Goal: Task Accomplishment & Management: Use online tool/utility

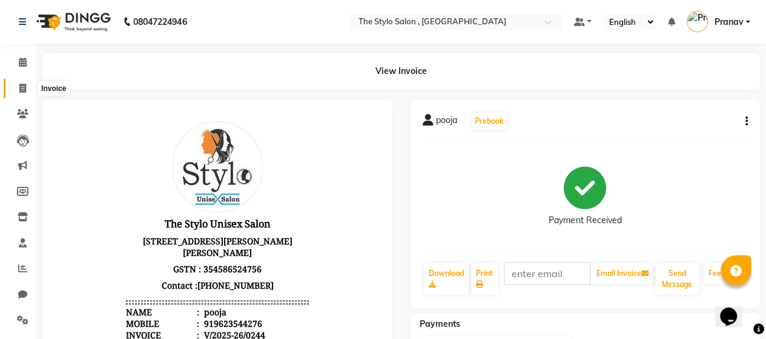
click at [28, 94] on span at bounding box center [22, 89] width 21 height 14
select select "3792"
select select "service"
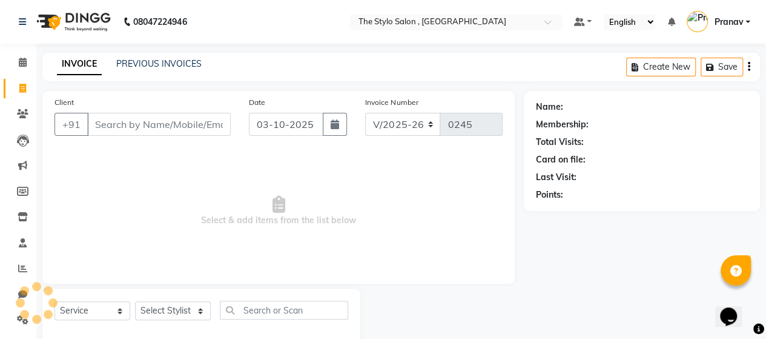
scroll to position [25, 0]
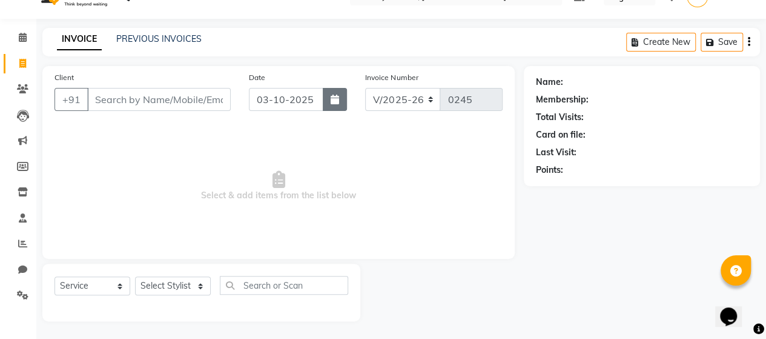
click at [335, 100] on icon "button" at bounding box center [335, 99] width 8 height 10
select select "10"
select select "2025"
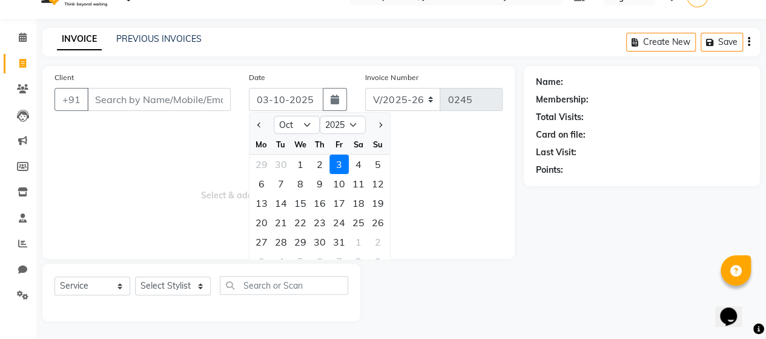
click at [208, 162] on span "Select & add items from the list below" at bounding box center [279, 185] width 448 height 121
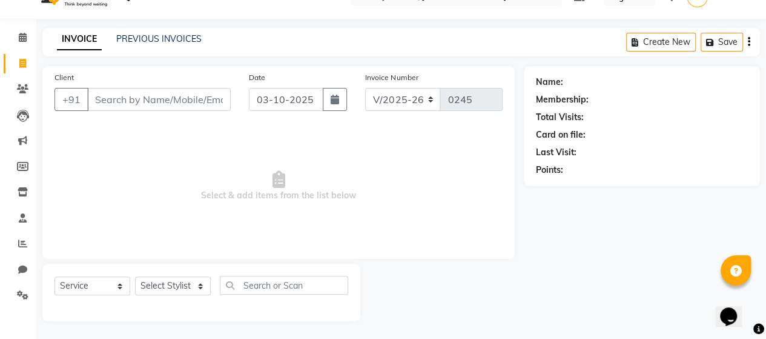
click at [353, 160] on span "Select & add items from the list below" at bounding box center [279, 185] width 448 height 121
click at [23, 261] on link "Chat" at bounding box center [18, 270] width 29 height 20
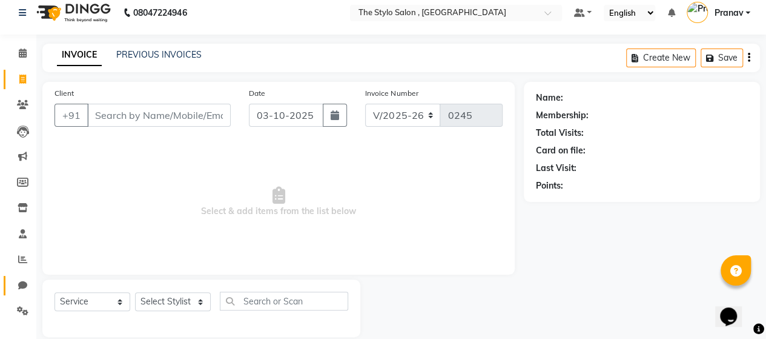
select select "100"
